Goal: Transaction & Acquisition: Obtain resource

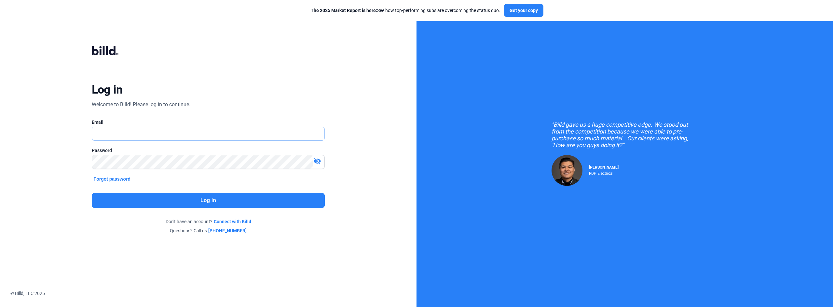
click at [169, 130] on input "text" at bounding box center [204, 133] width 225 height 13
type input "[PERSON_NAME][EMAIL_ADDRESS][DOMAIN_NAME]"
click at [218, 201] on button "Log in" at bounding box center [208, 200] width 233 height 15
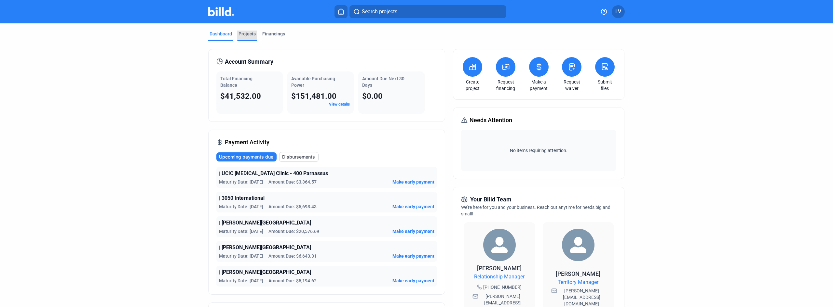
click at [244, 32] on div "Projects" at bounding box center [246, 34] width 17 height 7
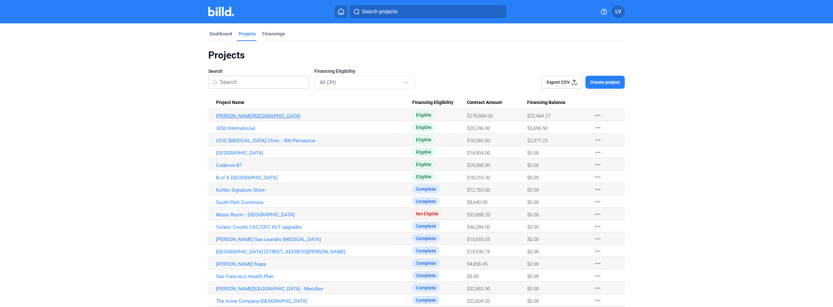
click at [273, 117] on link "[PERSON_NAME][GEOGRAPHIC_DATA]" at bounding box center [314, 116] width 196 height 6
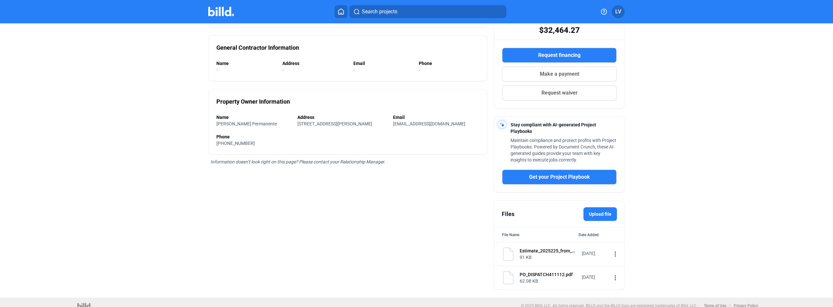
scroll to position [103, 0]
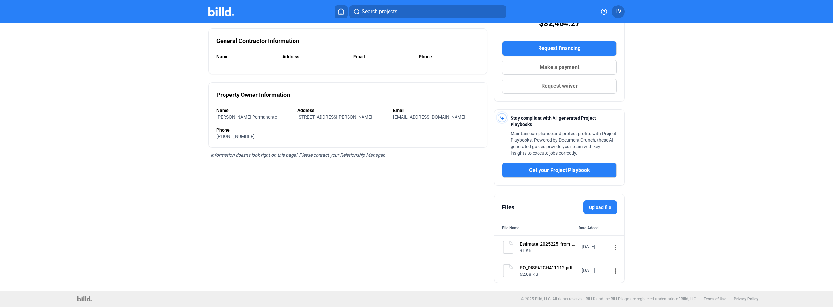
click at [611, 248] on mat-icon "more_vert" at bounding box center [615, 248] width 8 height 8
click at [614, 256] on div "View" at bounding box center [652, 259] width 81 height 16
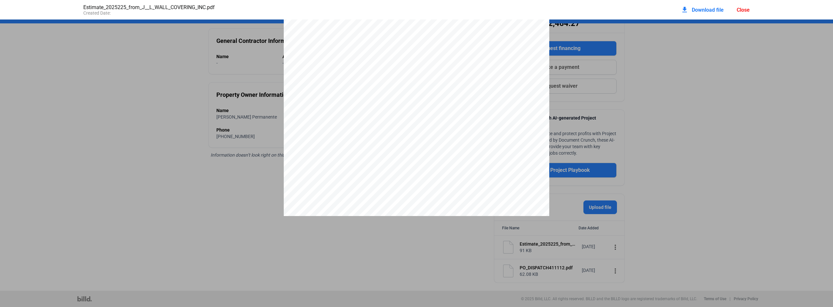
scroll to position [0, 0]
click at [676, 135] on div "Page 1 of 2 J & L WALL COVERING INC. [STREET_ADDRESS] [PHONE_NUMBER] [PERSON_NA…" at bounding box center [416, 58] width 833 height 685
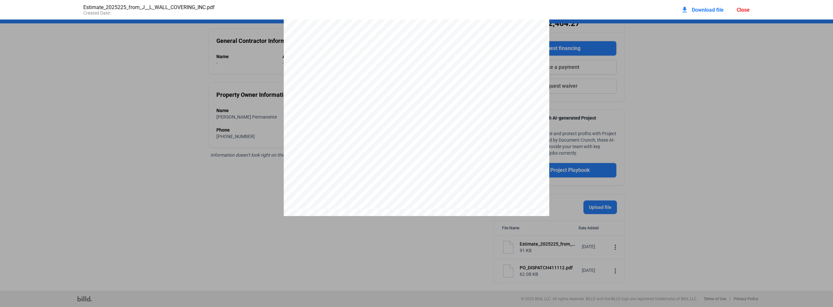
scroll to position [0, 0]
click at [741, 10] on div "Close" at bounding box center [743, 10] width 13 height 6
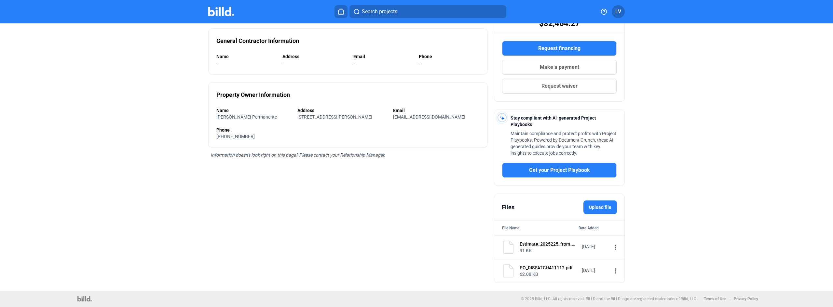
click at [547, 270] on div "PO_DISPATCH411112.pdf" at bounding box center [549, 268] width 58 height 7
click at [611, 268] on mat-icon "more_vert" at bounding box center [615, 271] width 8 height 8
click at [622, 284] on div "View" at bounding box center [652, 283] width 81 height 16
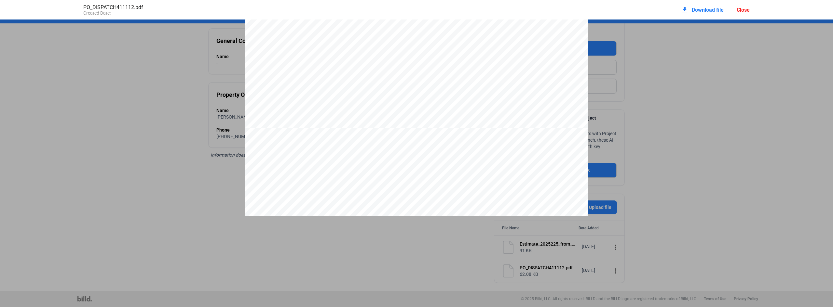
scroll to position [3, 0]
drag, startPoint x: 394, startPoint y: 164, endPoint x: 395, endPoint y: 171, distance: 7.2
drag, startPoint x: 395, startPoint y: 171, endPoint x: 401, endPoint y: 159, distance: 14.0
drag, startPoint x: 409, startPoint y: 138, endPoint x: 407, endPoint y: 150, distance: 11.8
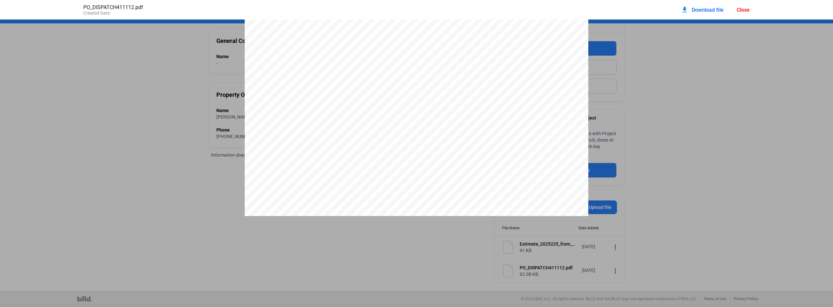
scroll to position [344, 0]
drag, startPoint x: 406, startPoint y: 135, endPoint x: 402, endPoint y: 161, distance: 25.9
click at [743, 10] on div "Close" at bounding box center [743, 10] width 13 height 6
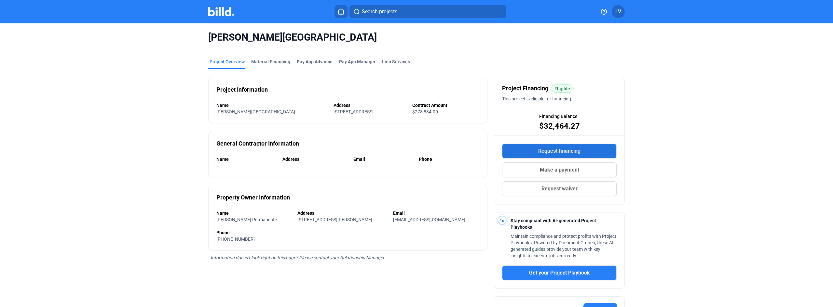
click at [550, 148] on span "Request financing" at bounding box center [559, 151] width 42 height 8
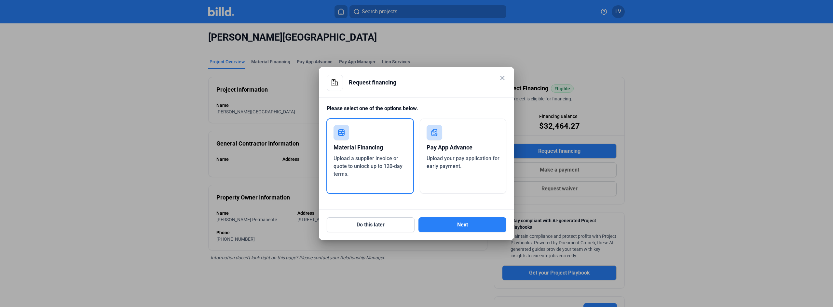
click at [355, 145] on div "Material Financing" at bounding box center [369, 148] width 73 height 14
click at [454, 228] on button "Next" at bounding box center [462, 225] width 88 height 15
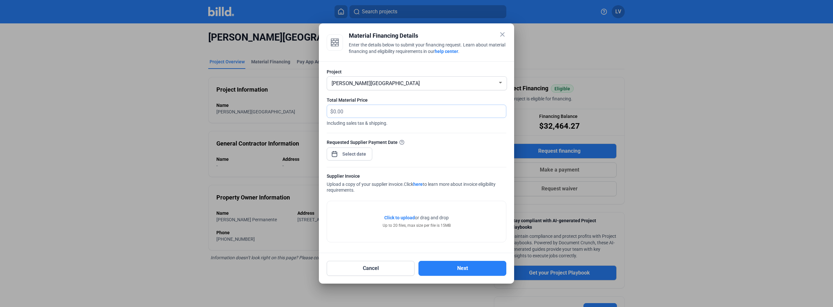
click at [352, 110] on input "text" at bounding box center [415, 111] width 165 height 13
type input "48,832.51"
click at [367, 157] on div "close Material Financing Details Enter the details below to submit your financi…" at bounding box center [416, 153] width 833 height 307
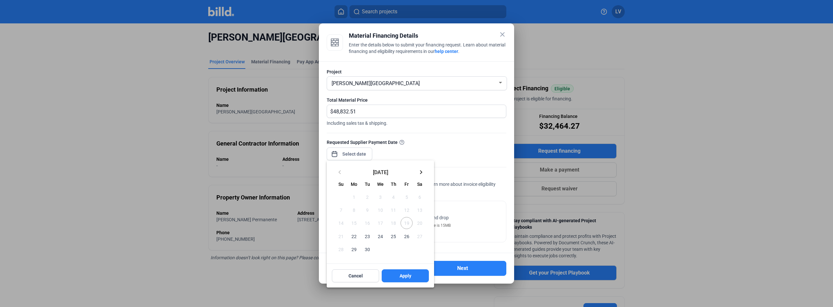
click at [356, 232] on span "22" at bounding box center [354, 237] width 12 height 12
click at [402, 278] on span "Apply" at bounding box center [406, 276] width 12 height 7
type input "[DATE]"
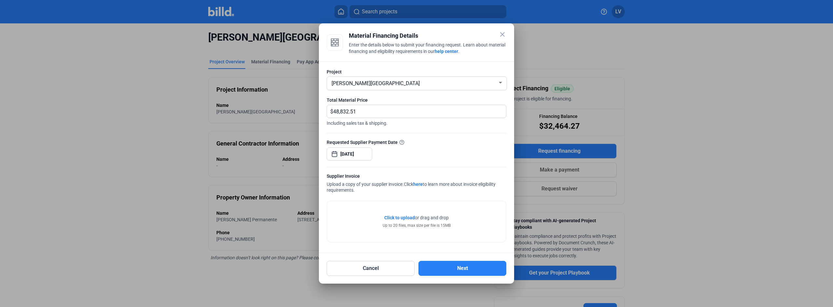
click at [404, 215] on span "Click to upload" at bounding box center [399, 217] width 31 height 5
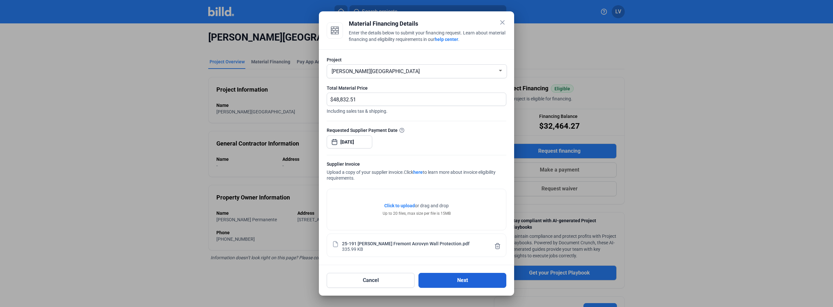
click at [479, 283] on button "Next" at bounding box center [462, 280] width 88 height 15
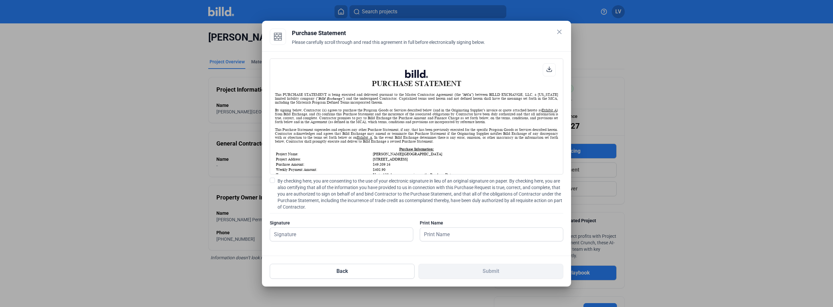
scroll to position [0, 0]
click at [271, 178] on span at bounding box center [272, 180] width 5 height 5
click at [0, 0] on input "By checking here, you are consenting to the use of your electronic signature in…" at bounding box center [0, 0] width 0 height 0
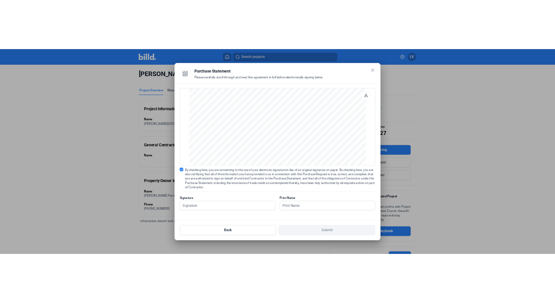
scroll to position [540, 0]
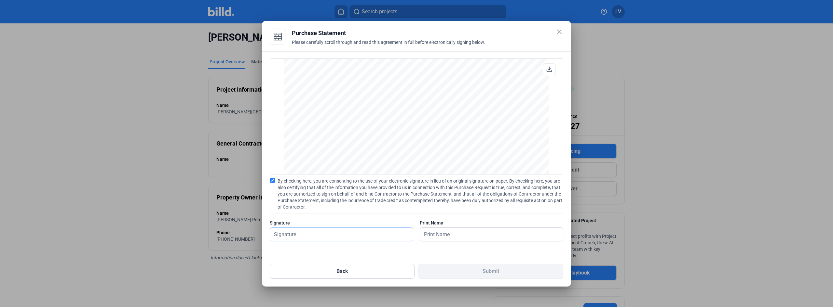
click at [364, 239] on input "text" at bounding box center [341, 234] width 143 height 13
type input "[PERSON_NAME]"
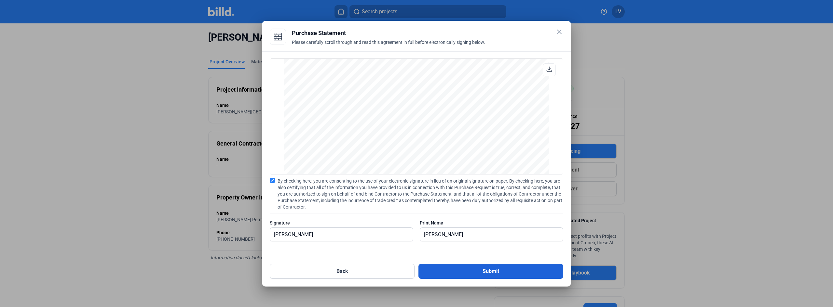
click at [446, 272] on button "Submit" at bounding box center [490, 271] width 145 height 15
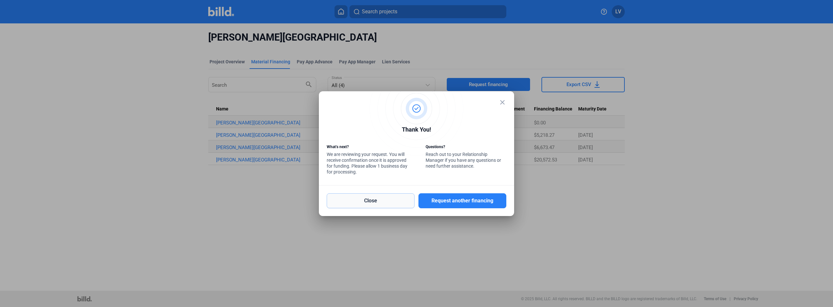
click at [378, 200] on button "Close" at bounding box center [371, 201] width 88 height 15
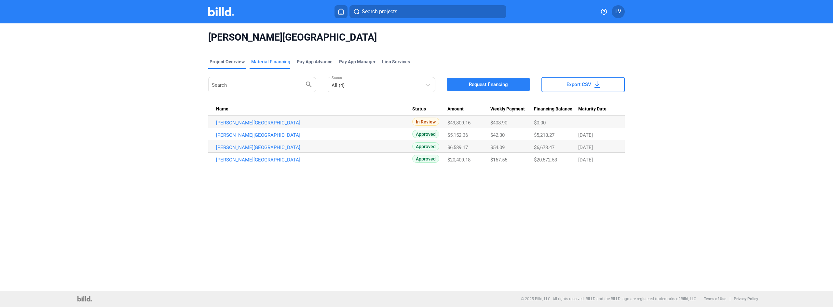
click at [235, 61] on div "Project Overview" at bounding box center [227, 62] width 35 height 7
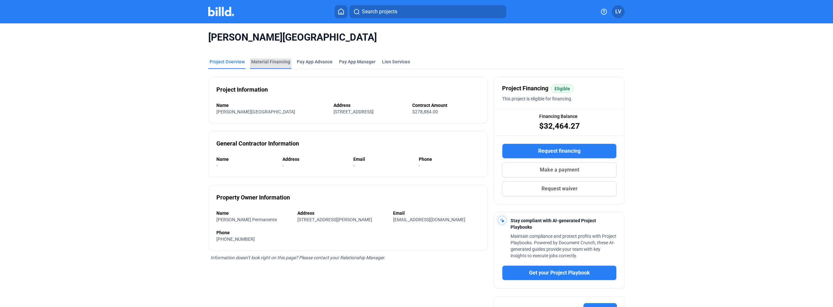
click at [268, 64] on div "Material Financing" at bounding box center [270, 62] width 39 height 7
